Goal: Navigation & Orientation: Go to known website

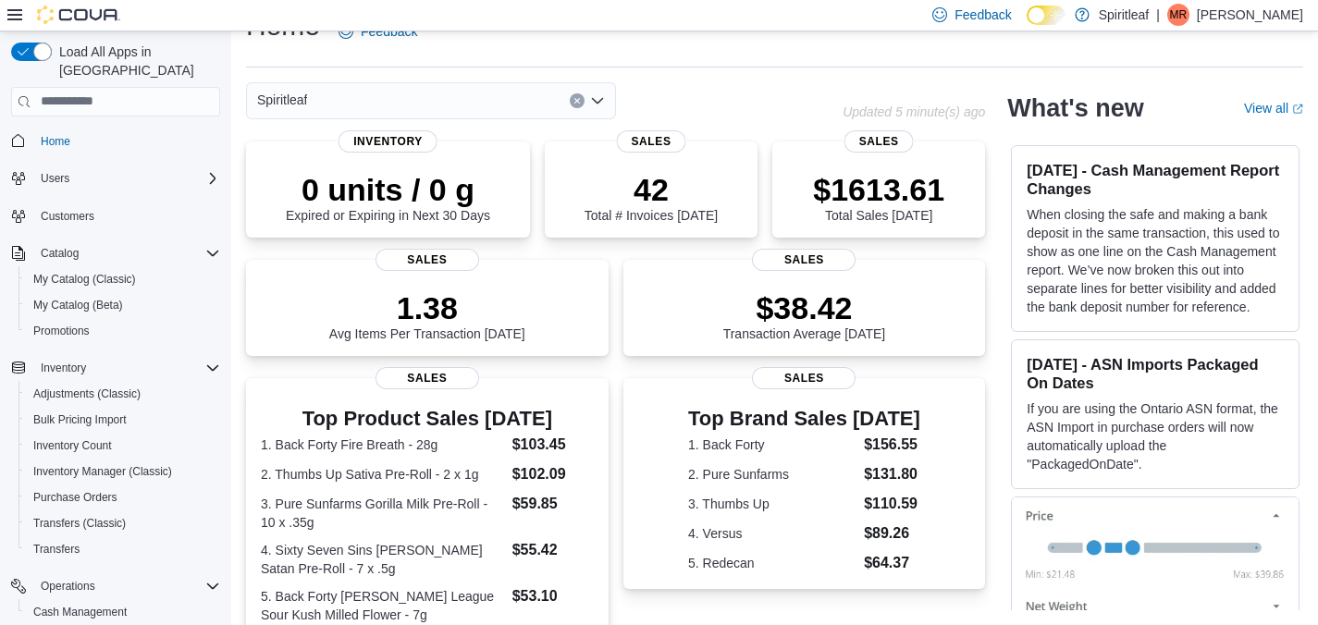
scroll to position [466, 0]
